Goal: Transaction & Acquisition: Purchase product/service

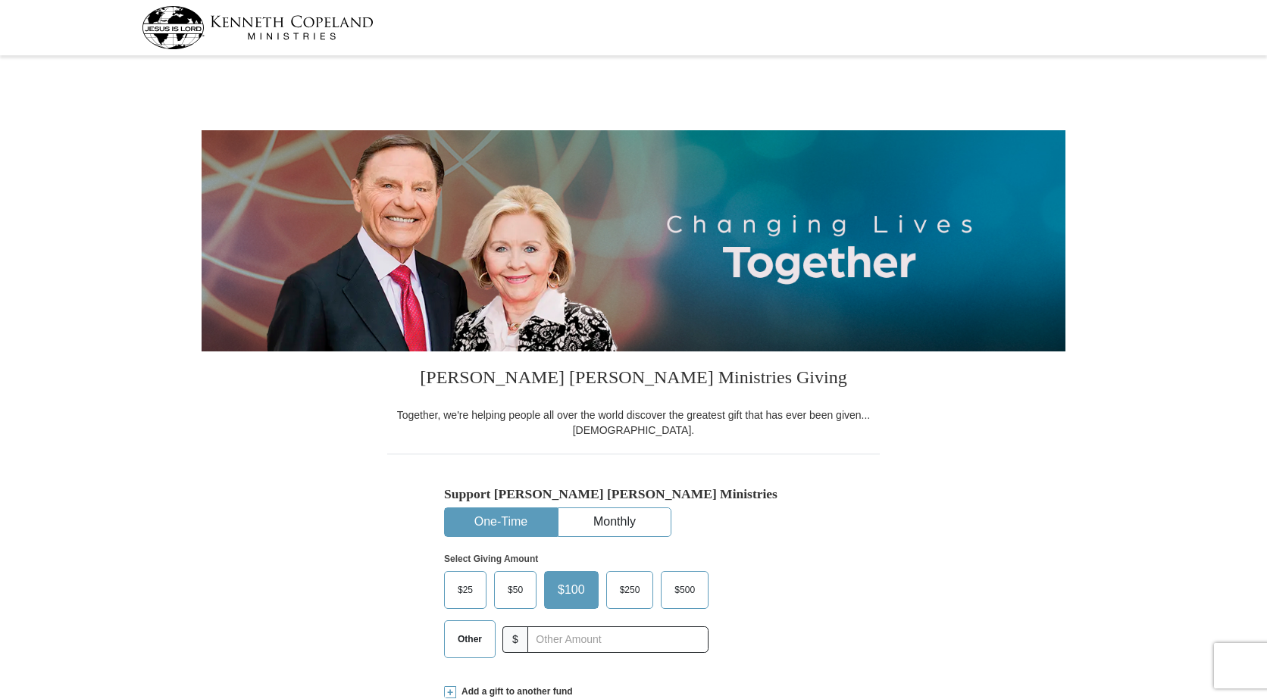
select select "[GEOGRAPHIC_DATA]"
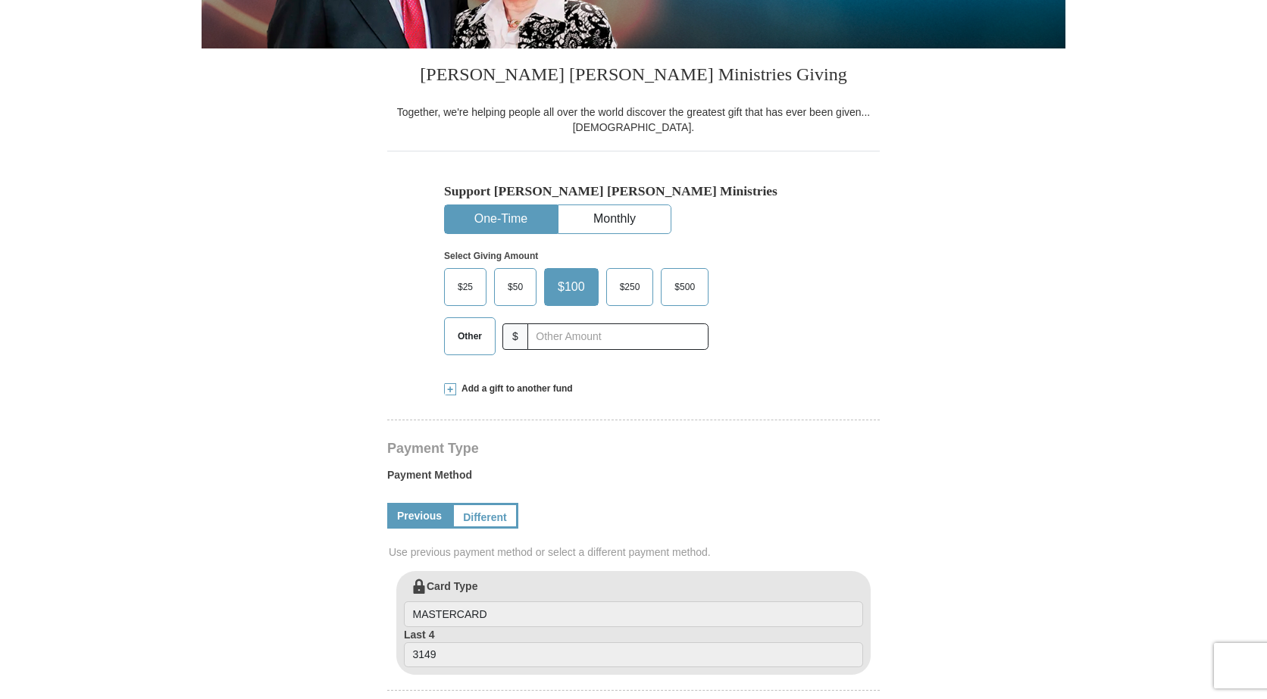
click at [497, 209] on button "One-Time" at bounding box center [501, 219] width 112 height 28
click at [564, 336] on input "text" at bounding box center [617, 337] width 181 height 27
type input "20.00"
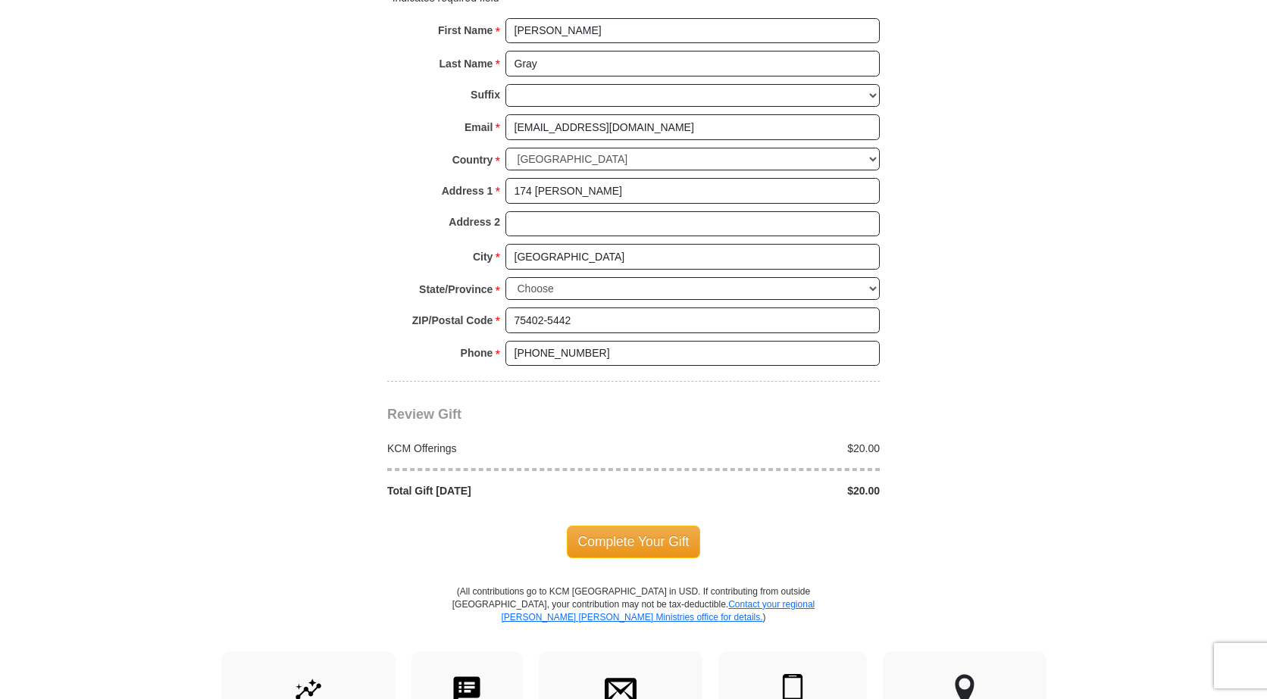
scroll to position [1061, 0]
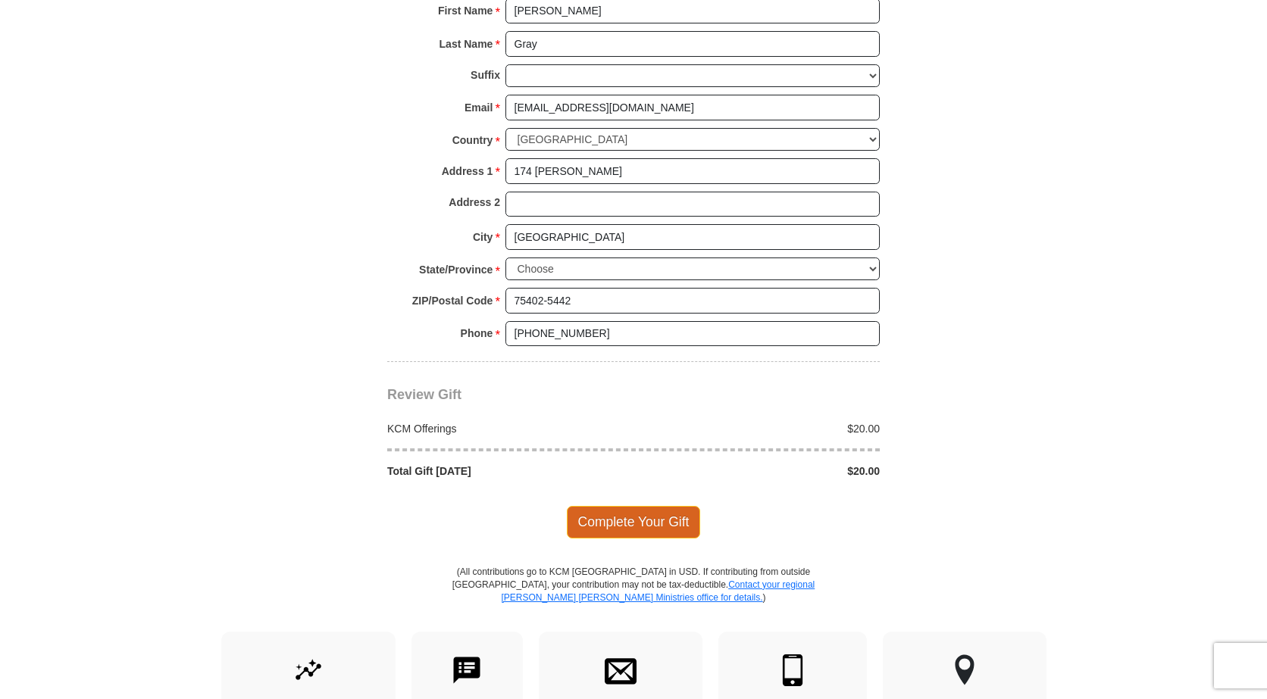
click at [633, 522] on span "Complete Your Gift" at bounding box center [634, 522] width 134 height 32
